Goal: Use online tool/utility: Use online tool/utility

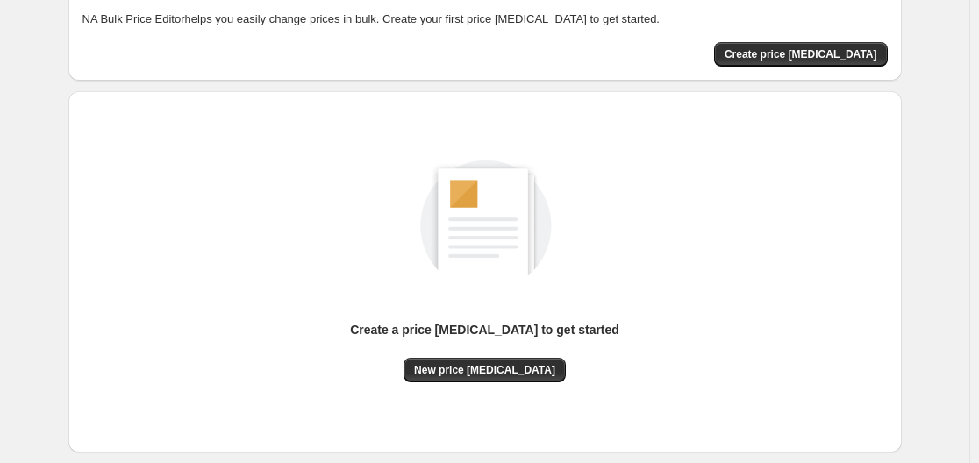
scroll to position [175, 0]
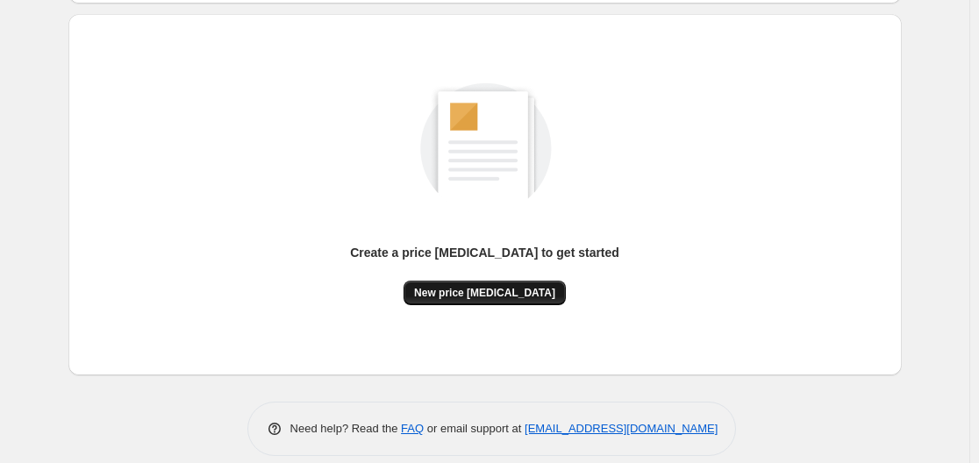
click at [469, 289] on span "New price change job" at bounding box center [484, 293] width 141 height 14
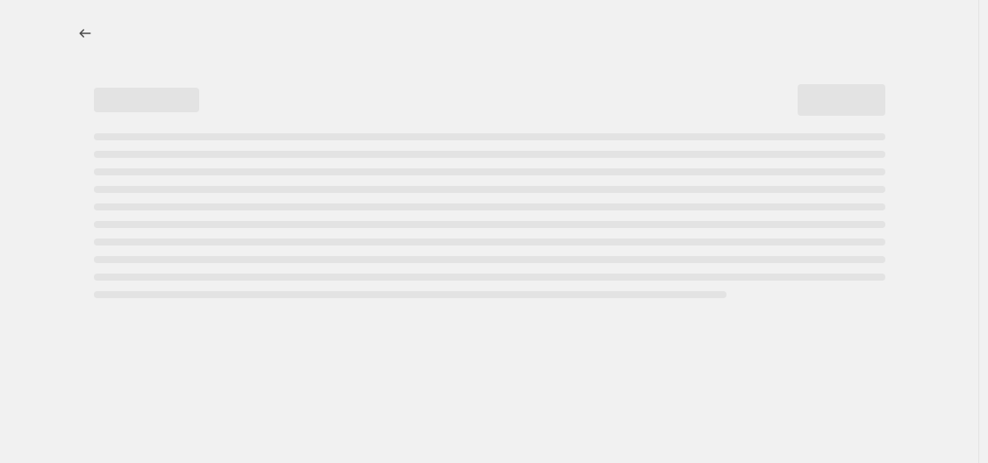
select select "percentage"
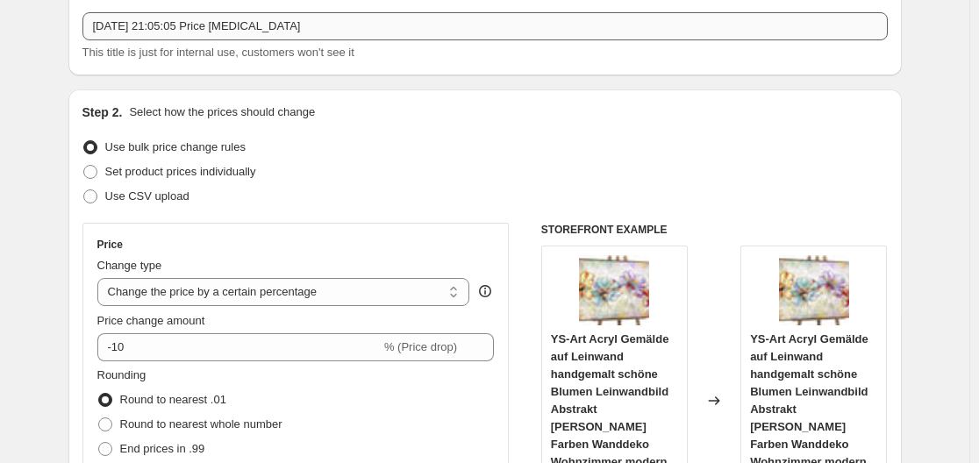
scroll to position [175, 0]
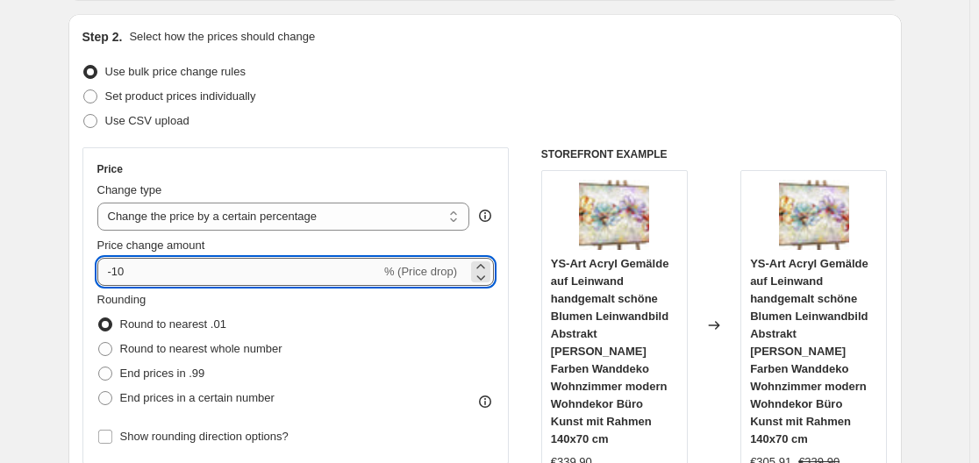
click at [293, 277] on input "-10" at bounding box center [238, 272] width 283 height 28
type input "-1"
type input "-35"
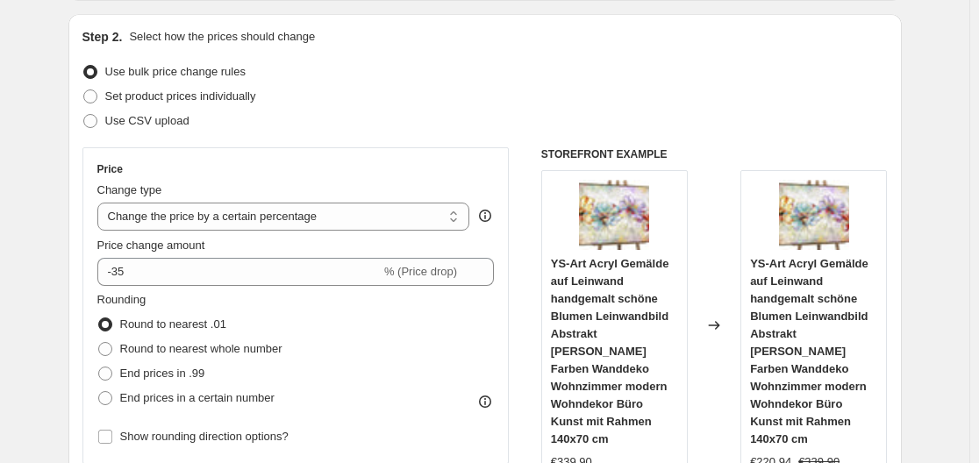
click at [503, 82] on div "Use bulk price change rules" at bounding box center [484, 72] width 805 height 25
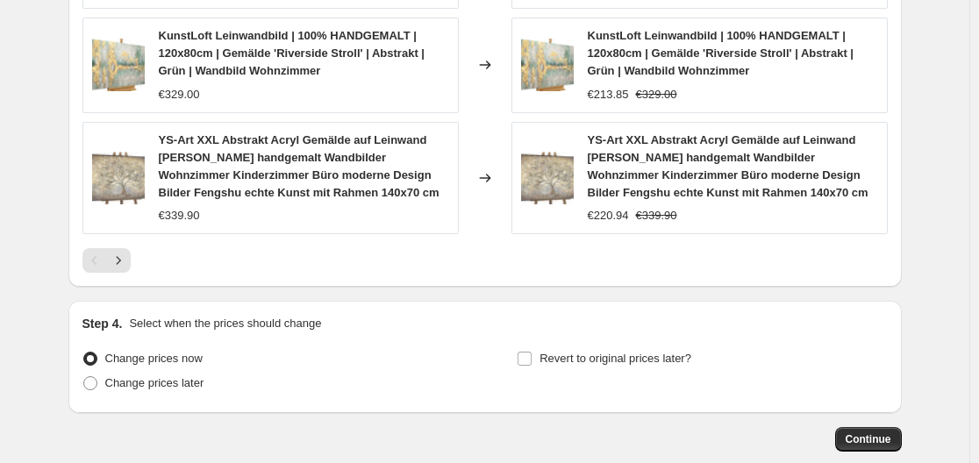
scroll to position [1477, 0]
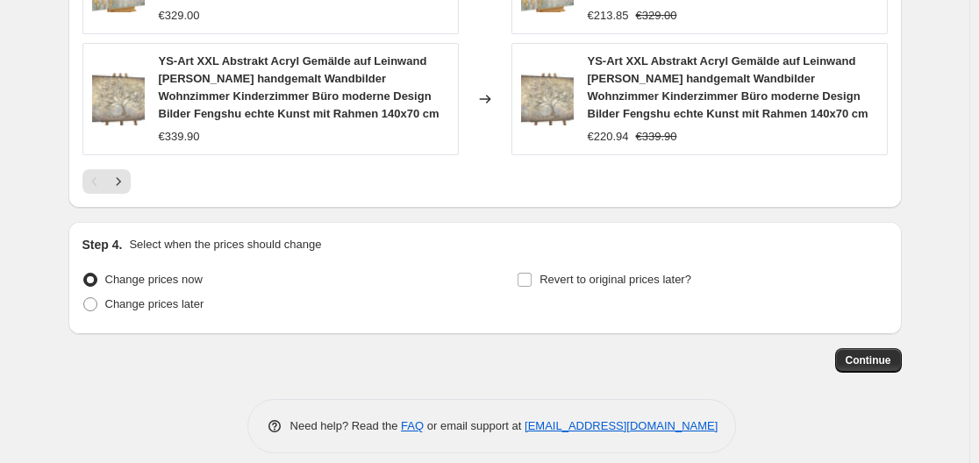
click at [868, 351] on button "Continue" at bounding box center [868, 360] width 67 height 25
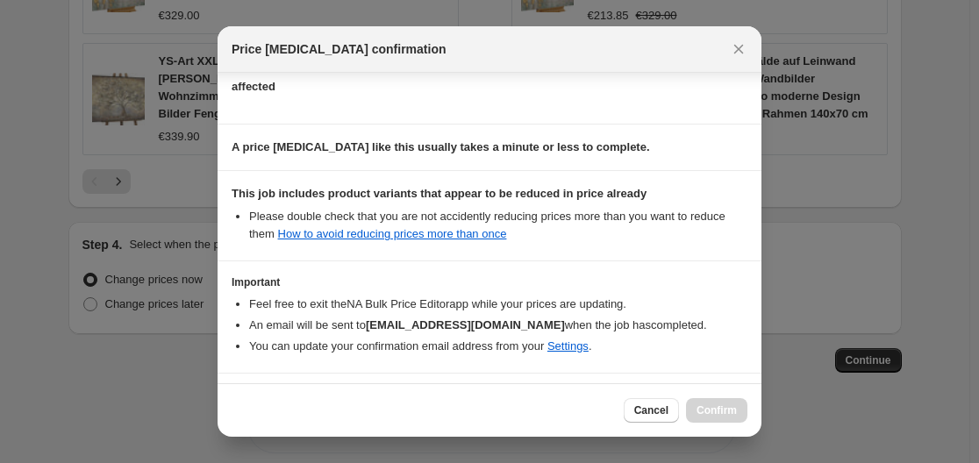
scroll to position [275, 0]
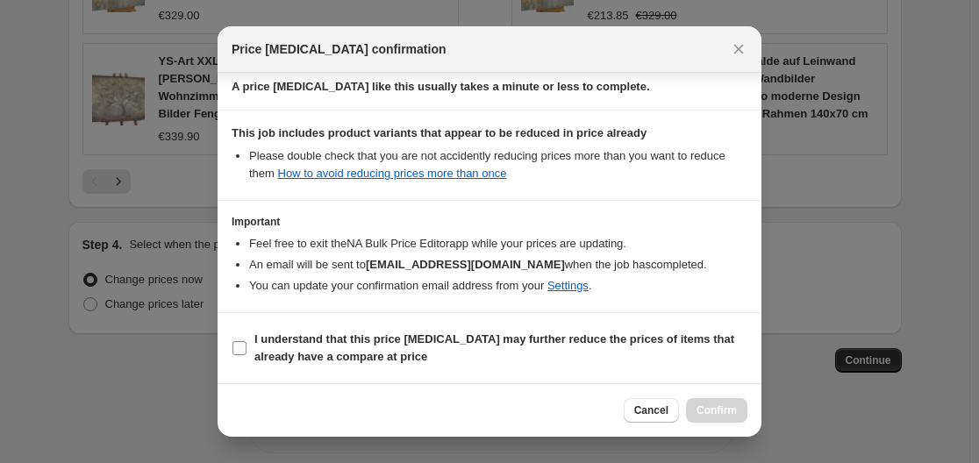
click at [500, 339] on b "I understand that this price change job may further reduce the prices of items …" at bounding box center [494, 347] width 480 height 31
click at [246, 341] on input "I understand that this price change job may further reduce the prices of items …" at bounding box center [239, 348] width 14 height 14
checkbox input "true"
click at [710, 404] on span "Confirm" at bounding box center [716, 410] width 40 height 14
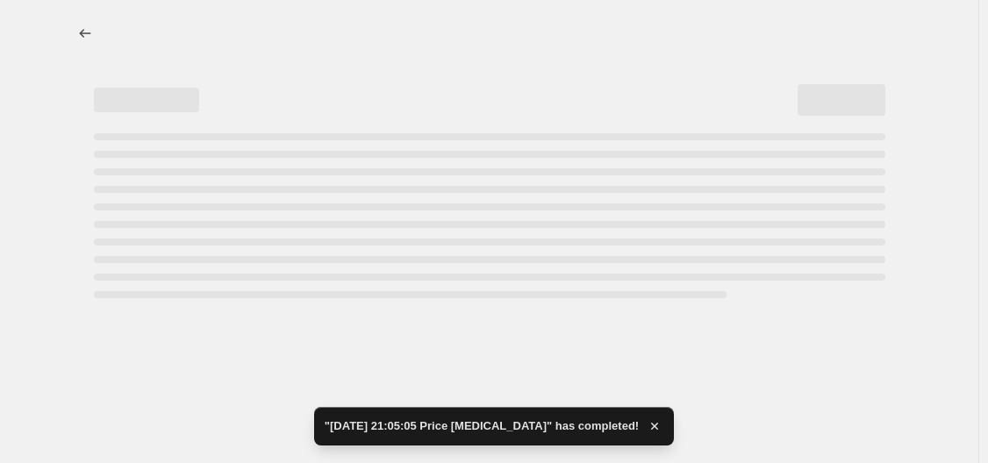
select select "percentage"
